Goal: Information Seeking & Learning: Learn about a topic

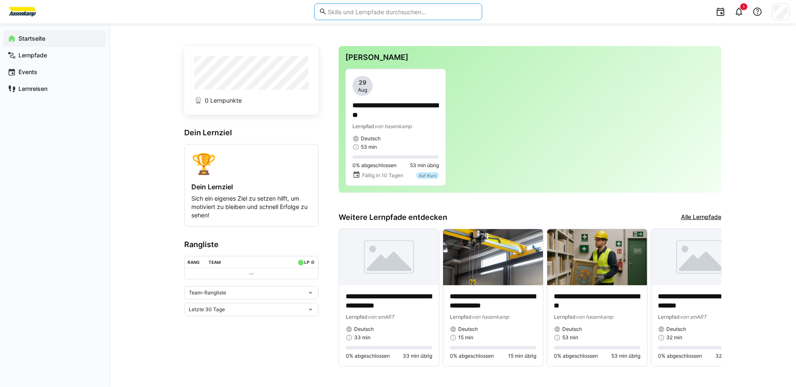
click at [406, 15] on input "text" at bounding box center [402, 12] width 150 height 8
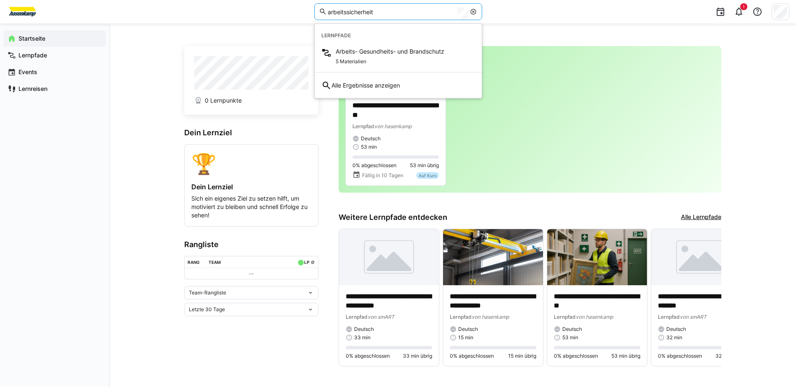
type input "arbeitssicherheit"
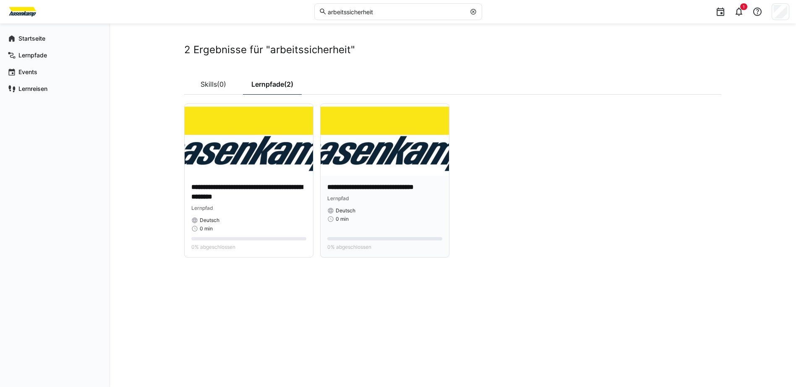
click at [381, 185] on p "**********" at bounding box center [384, 188] width 115 height 10
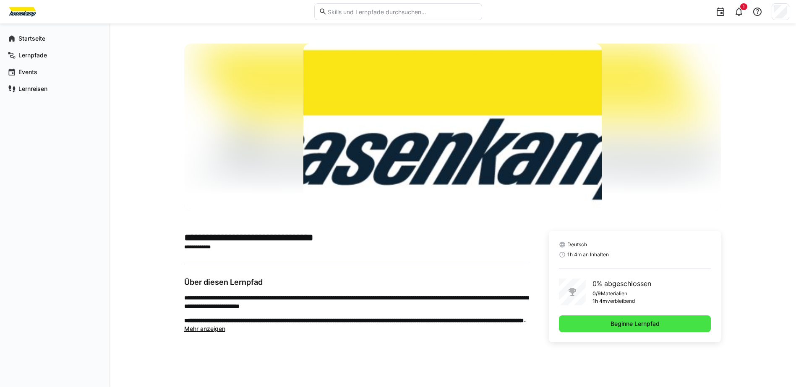
click at [643, 321] on span "Beginne Lernpfad" at bounding box center [635, 324] width 52 height 8
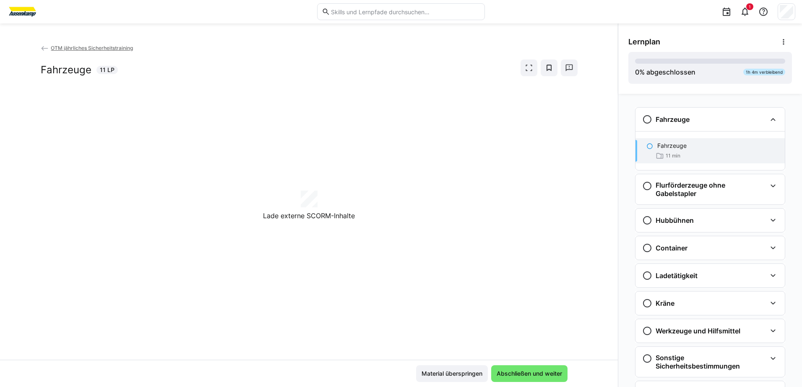
scroll to position [13, 0]
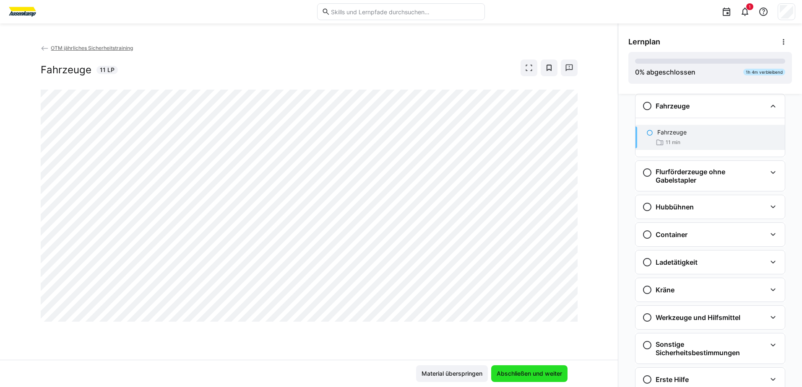
click at [504, 370] on span "Abschließen und weiter" at bounding box center [529, 374] width 68 height 8
click at [454, 370] on span "Material überspringen" at bounding box center [451, 374] width 63 height 8
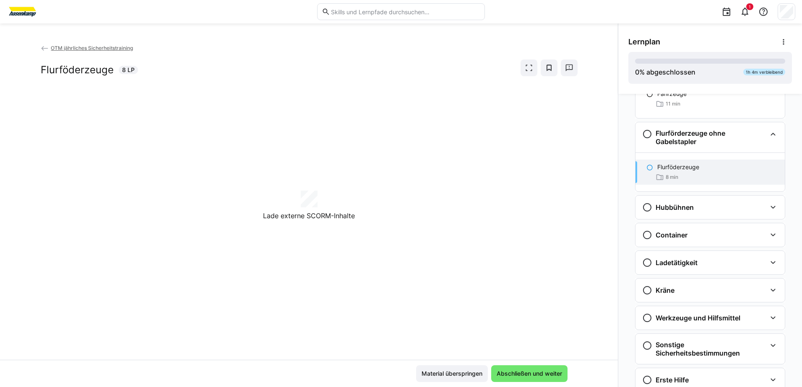
scroll to position [72, 0]
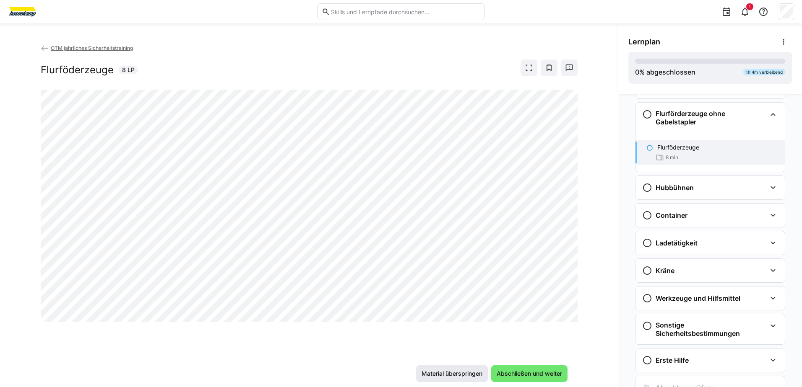
click at [462, 379] on span "Material überspringen" at bounding box center [452, 374] width 72 height 17
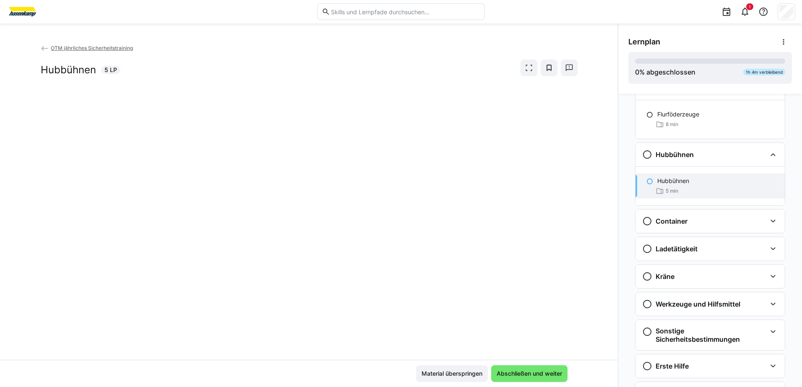
scroll to position [111, 0]
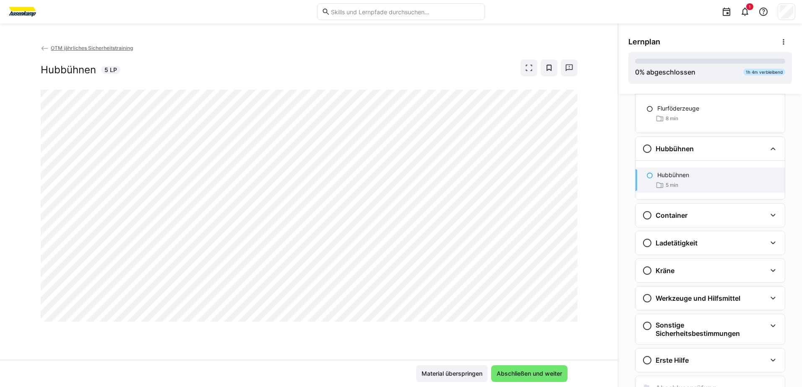
click at [445, 365] on div "Material überspringen Abschließen und weiter" at bounding box center [309, 373] width 618 height 27
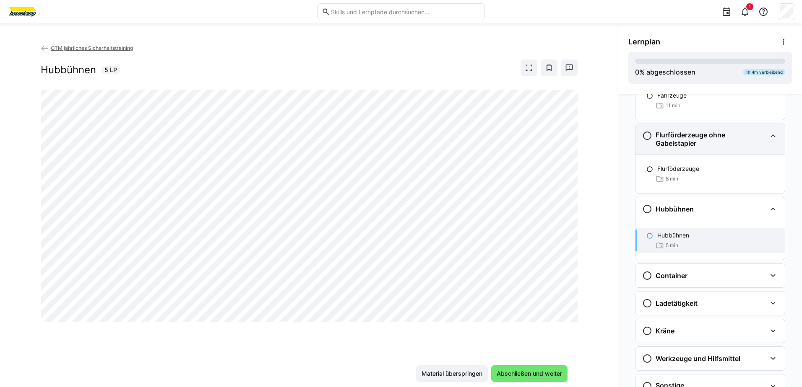
scroll to position [0, 0]
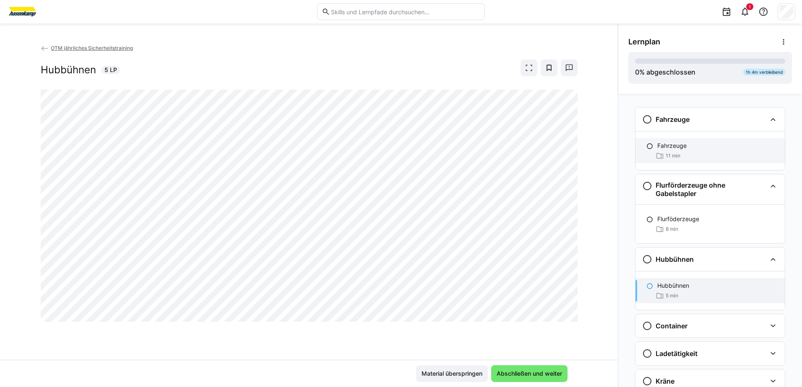
click at [682, 154] on div "11 min" at bounding box center [717, 156] width 121 height 8
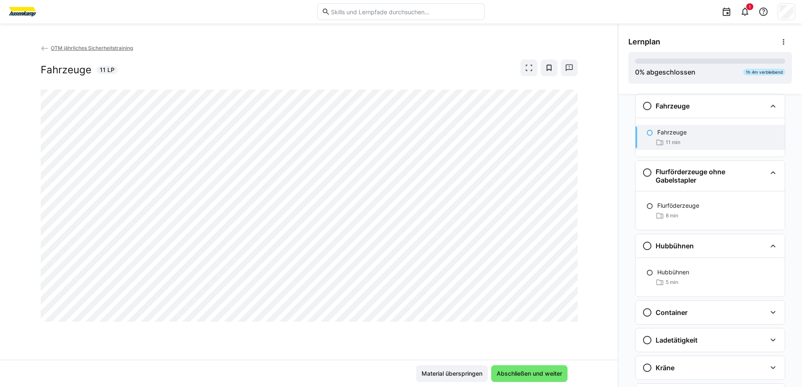
click at [541, 362] on div "Material überspringen Abschließen und weiter" at bounding box center [309, 373] width 618 height 27
click at [541, 372] on span "Abschließen und weiter" at bounding box center [529, 374] width 68 height 8
click at [520, 374] on span "Abschließen und weiter" at bounding box center [529, 374] width 68 height 8
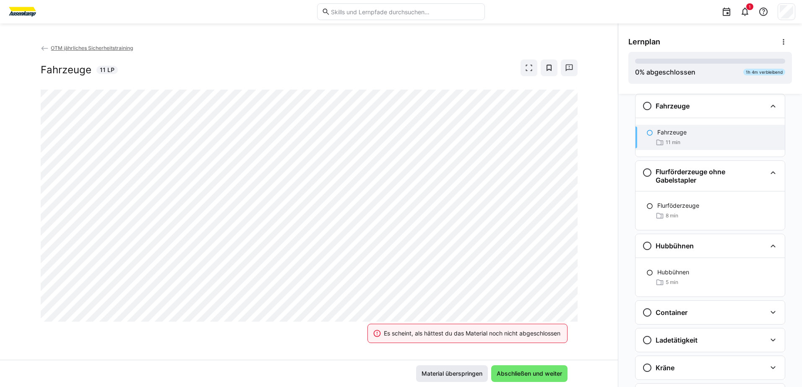
click at [457, 371] on span "Material überspringen" at bounding box center [451, 374] width 63 height 8
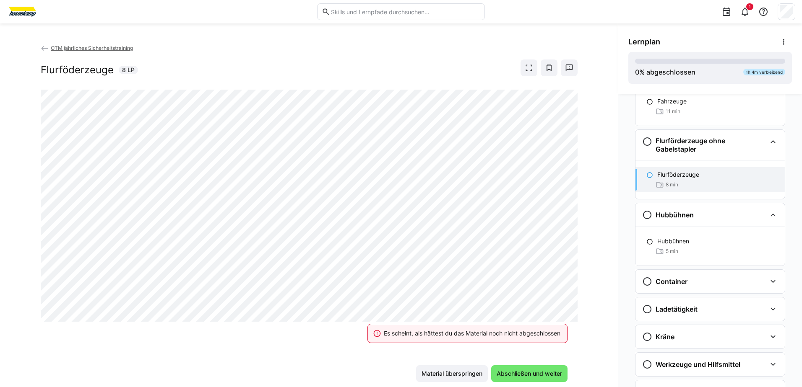
scroll to position [0, 0]
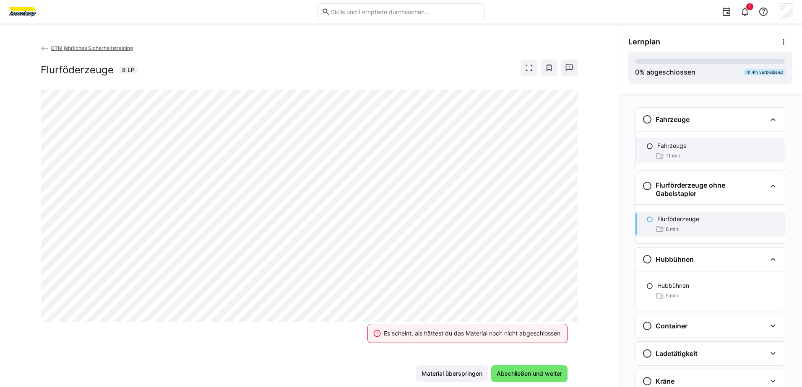
click at [677, 154] on div "11 min" at bounding box center [717, 156] width 121 height 8
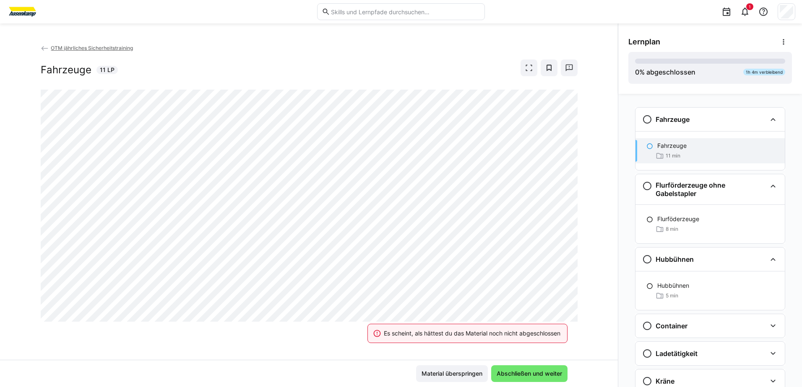
scroll to position [13, 0]
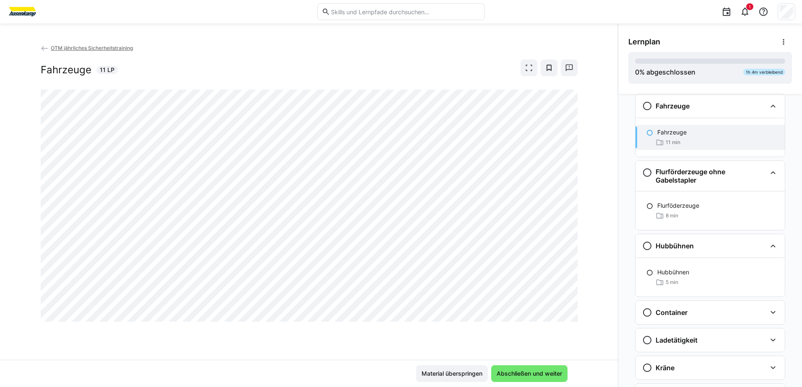
click at [50, 51] on app-back-navigation "OTM jährliches Sicherheitstraining" at bounding box center [309, 48] width 537 height 9
click at [61, 49] on span "OTM jährliches Sicherheitstraining" at bounding box center [92, 48] width 82 height 6
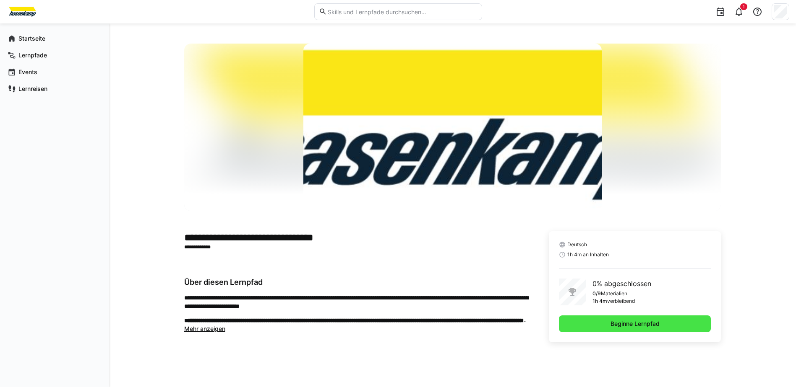
click at [599, 320] on span "Beginne Lernpfad" at bounding box center [635, 324] width 152 height 17
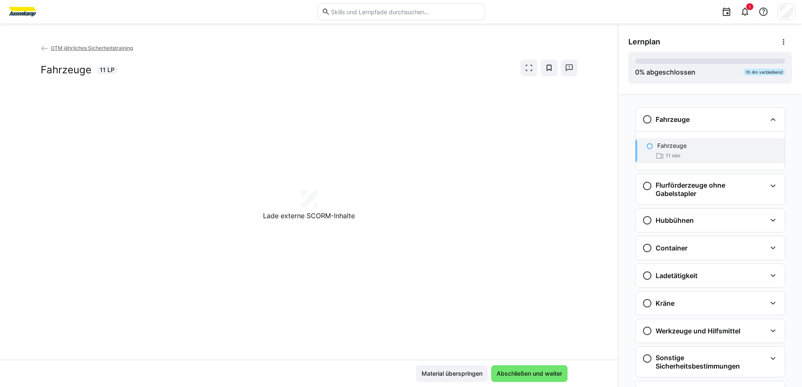
scroll to position [13, 0]
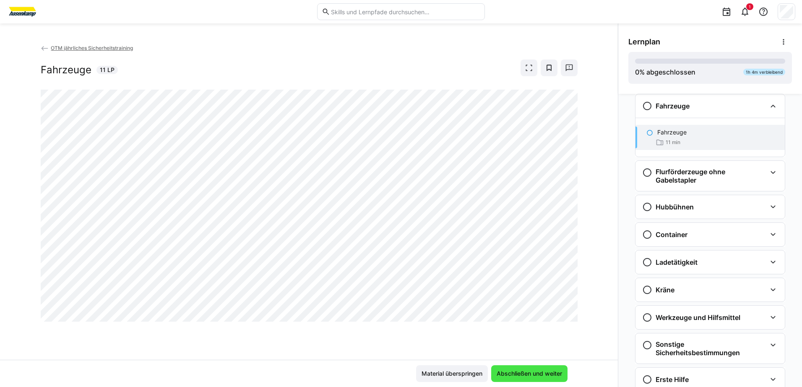
click at [525, 368] on span "Abschließen und weiter" at bounding box center [529, 374] width 76 height 17
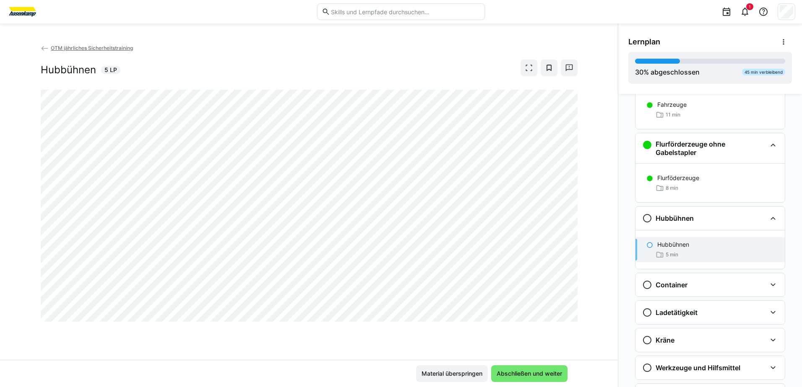
scroll to position [0, 0]
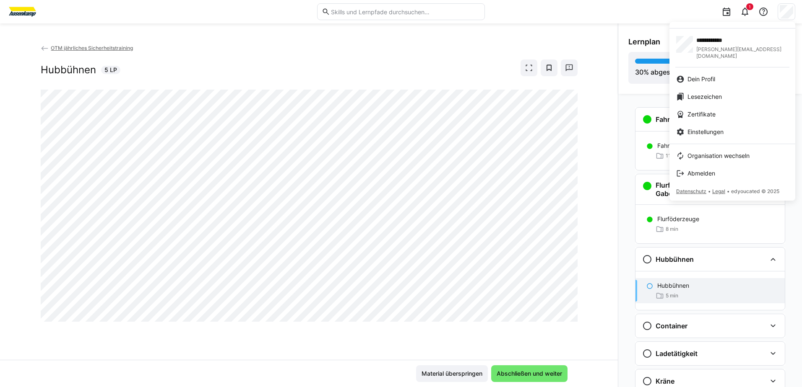
click at [785, 14] on div at bounding box center [401, 193] width 802 height 387
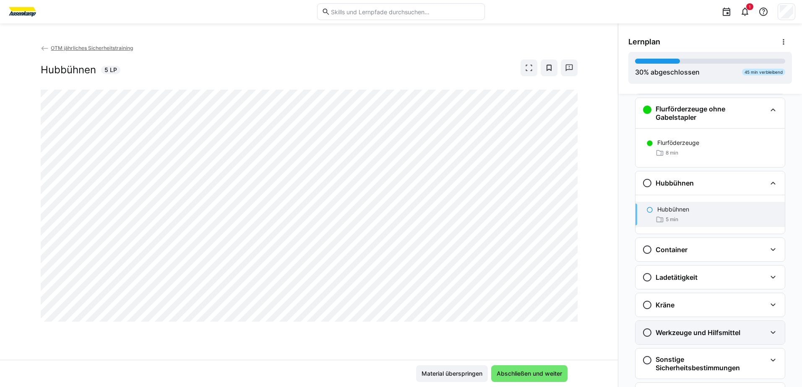
scroll to position [150, 0]
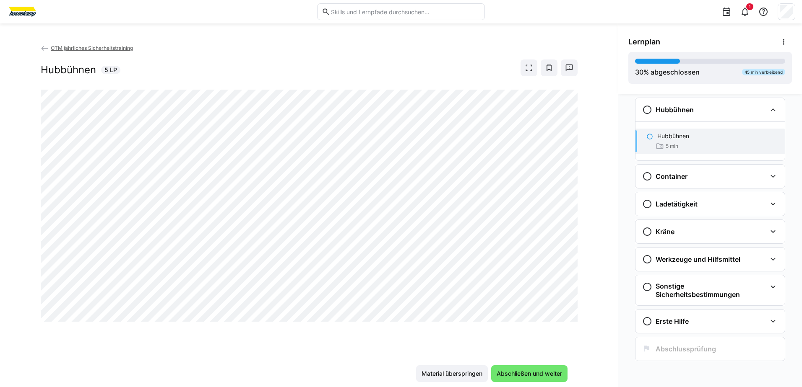
click at [772, 8] on div "1" at bounding box center [643, 11] width 304 height 23
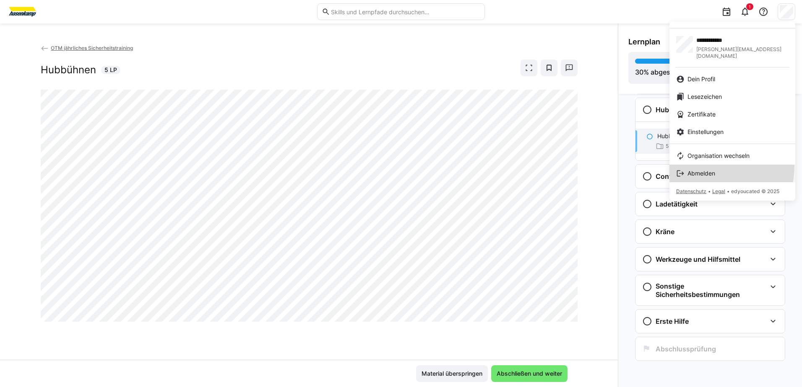
click at [692, 165] on link "Abmelden" at bounding box center [732, 174] width 126 height 18
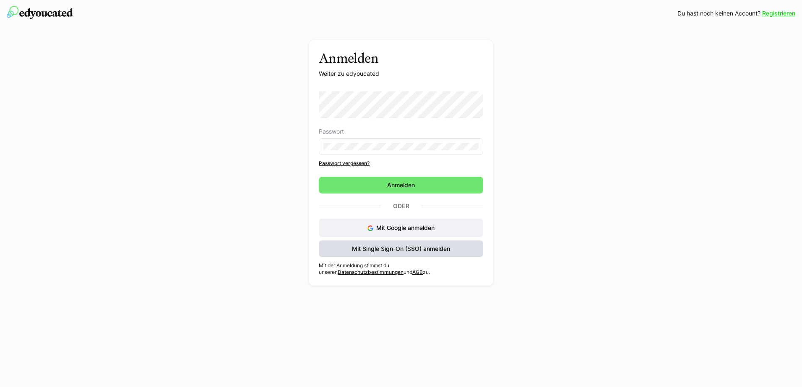
click at [372, 250] on span "Mit Single Sign-On (SSO) anmelden" at bounding box center [401, 249] width 101 height 8
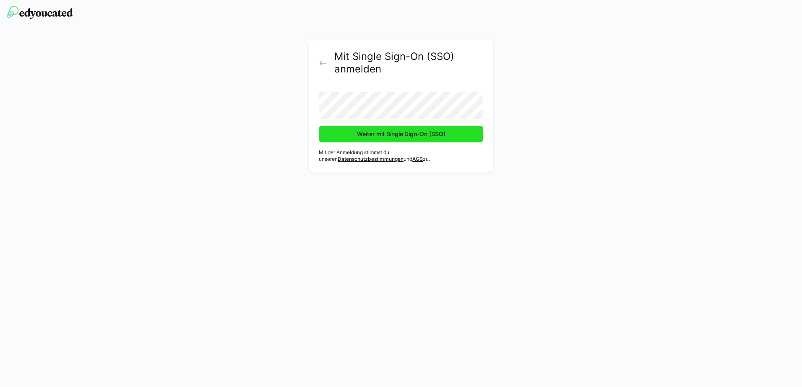
click at [372, 133] on span "Weiter mit Single Sign-On (SSO)" at bounding box center [401, 134] width 91 height 8
